Goal: Navigation & Orientation: Find specific page/section

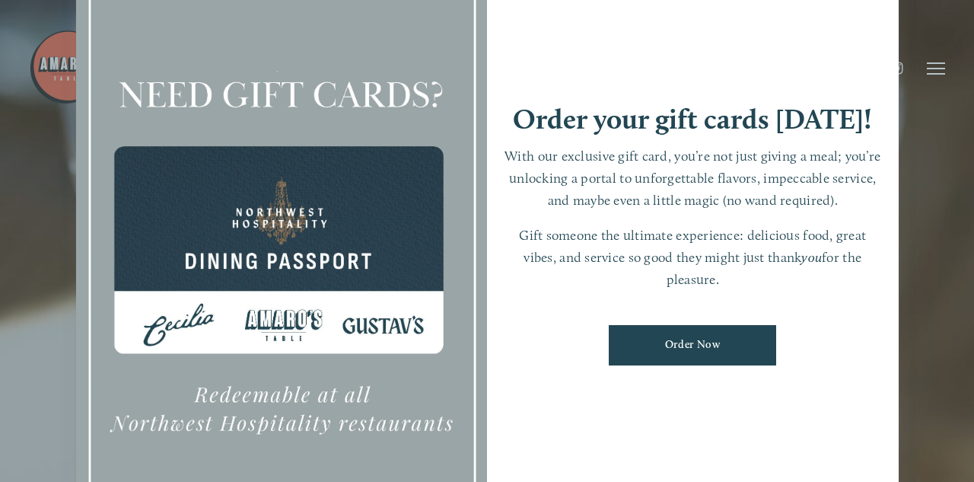
scroll to position [32, 0]
click at [679, 365] on link "Order Now" at bounding box center [692, 345] width 167 height 40
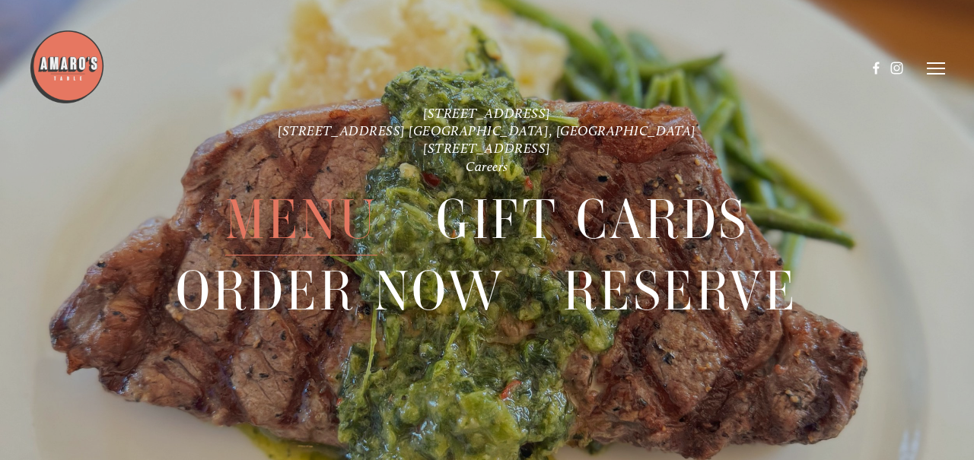
click at [327, 212] on span "Menu" at bounding box center [301, 220] width 152 height 71
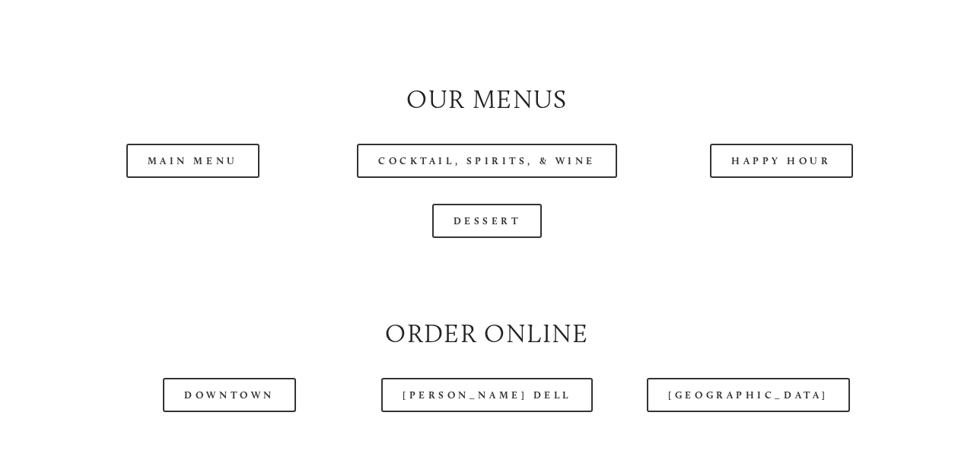
scroll to position [1405, 0]
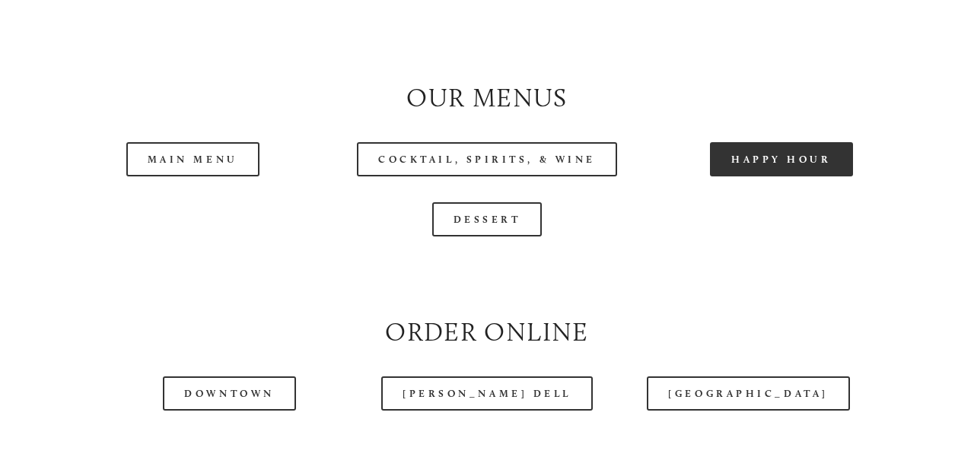
click at [771, 142] on link "Happy Hour" at bounding box center [781, 159] width 143 height 34
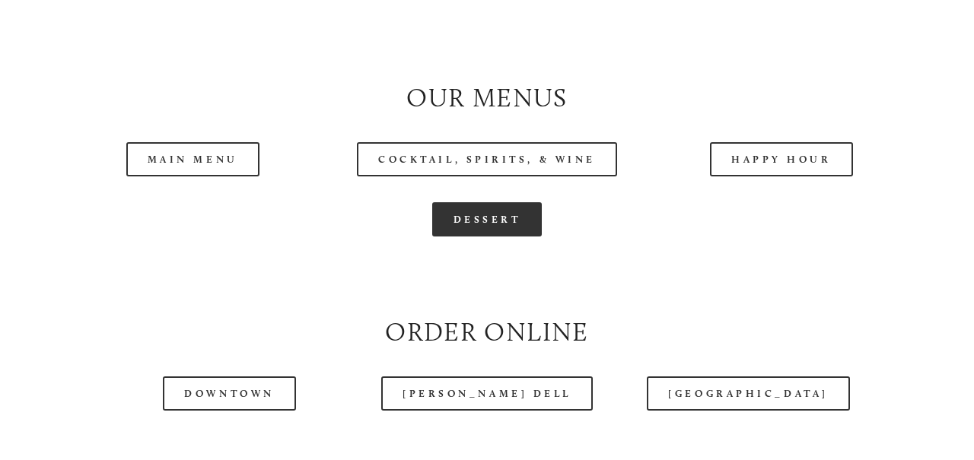
click at [489, 205] on link "Dessert" at bounding box center [487, 219] width 110 height 34
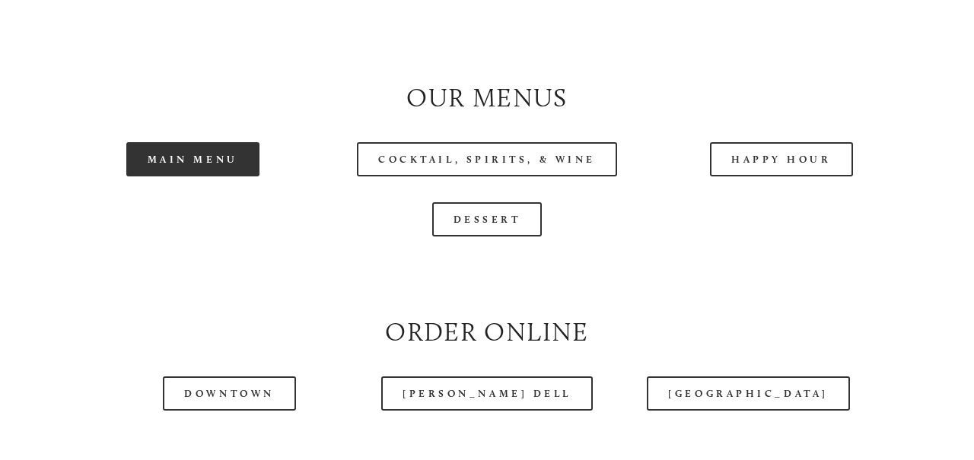
click at [210, 150] on link "Main Menu" at bounding box center [192, 159] width 133 height 34
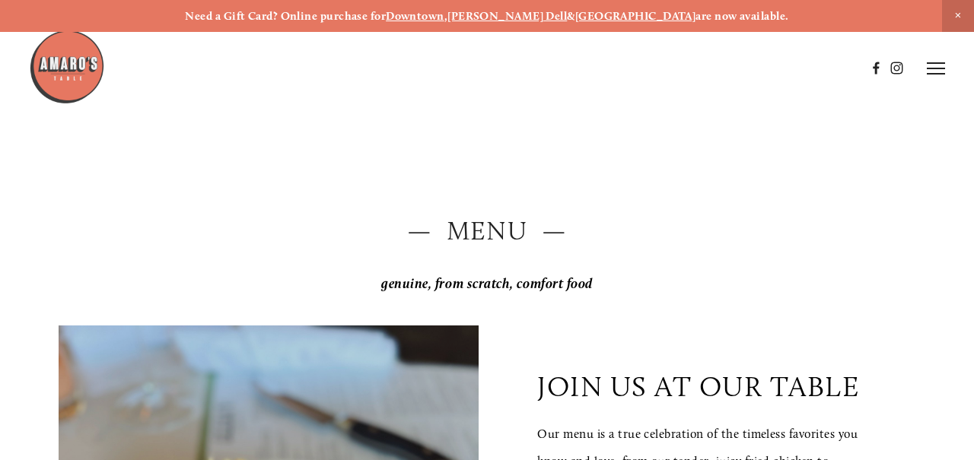
scroll to position [0, 0]
click at [933, 71] on icon at bounding box center [935, 69] width 18 height 14
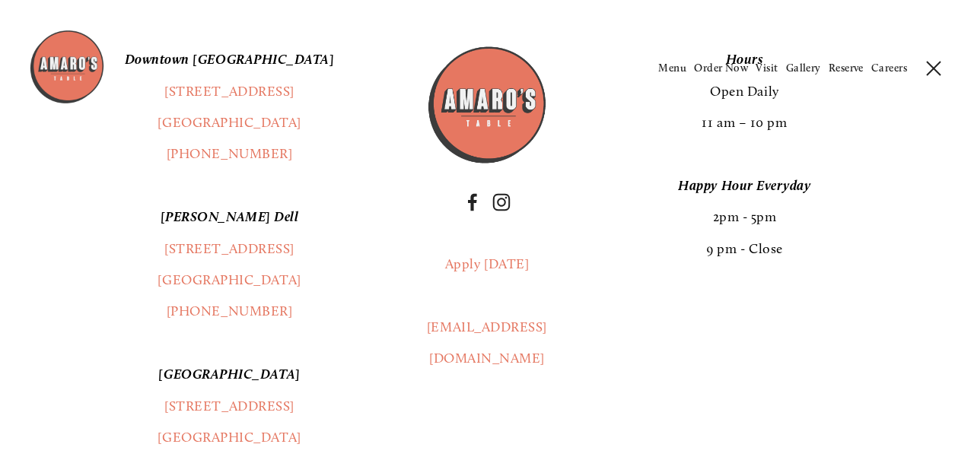
scroll to position [2506, 0]
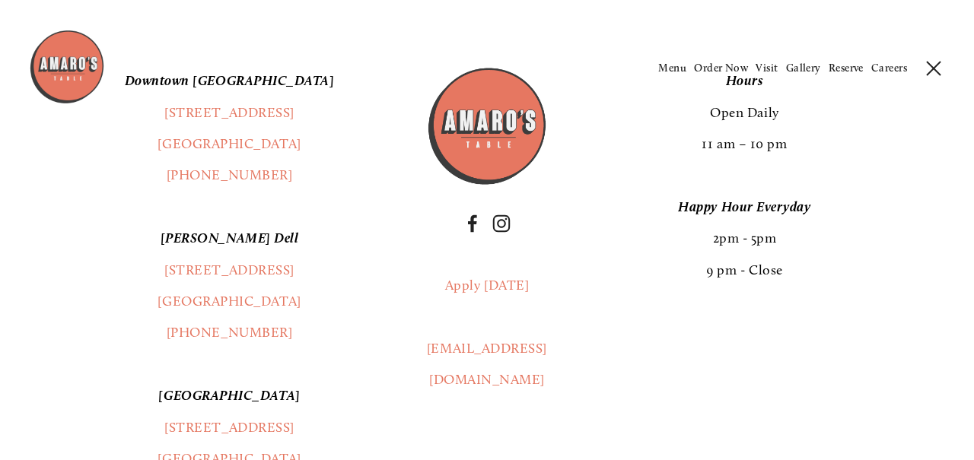
click at [247, 100] on div at bounding box center [313, 68] width 568 height 78
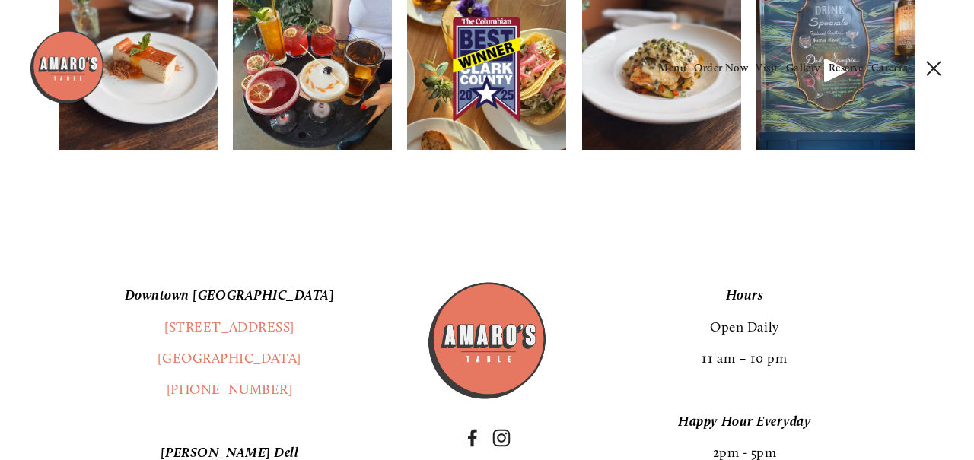
scroll to position [2212, 0]
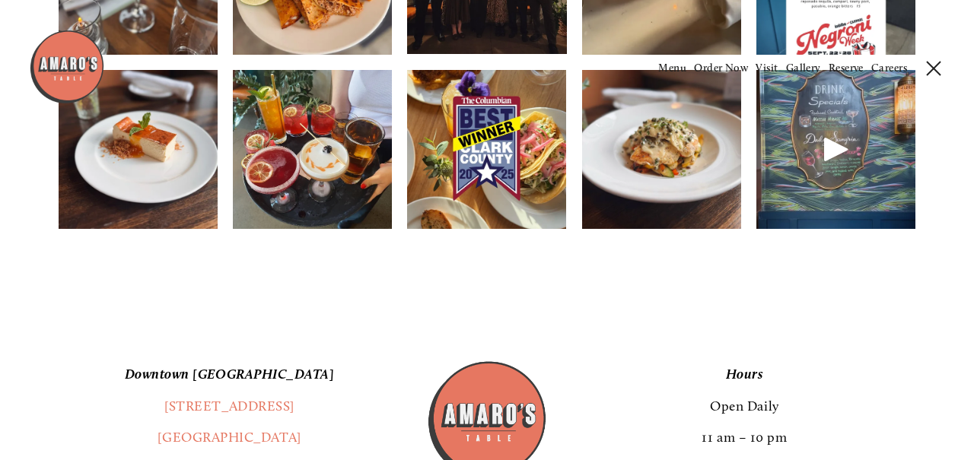
click at [216, 366] on em "Downtown [GEOGRAPHIC_DATA]" at bounding box center [230, 374] width 210 height 17
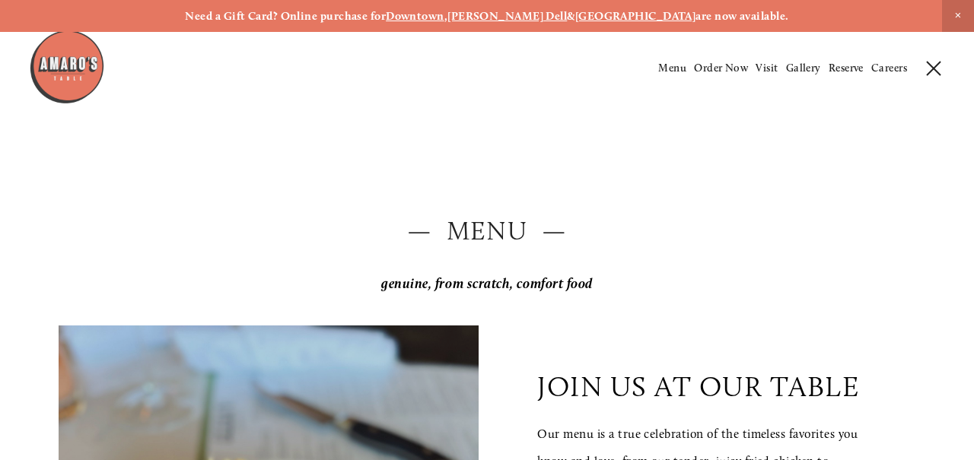
scroll to position [0, 0]
